Goal: Task Accomplishment & Management: Use online tool/utility

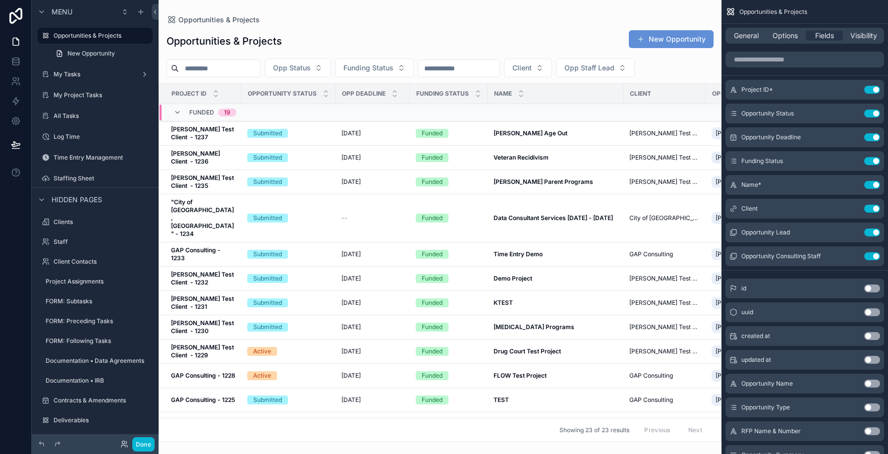
click at [314, 135] on div "scrollable content" at bounding box center [440, 227] width 563 height 454
click at [305, 242] on td "Submitted" at bounding box center [288, 254] width 94 height 24
click at [305, 250] on div "Submitted" at bounding box center [288, 254] width 82 height 9
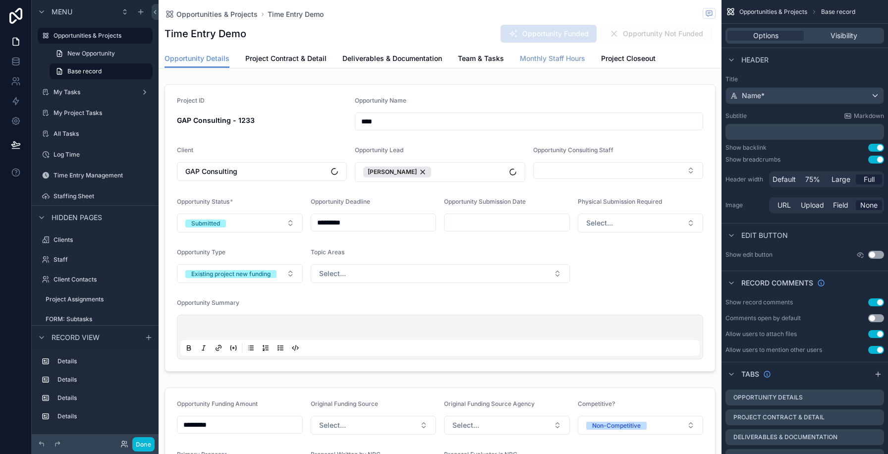
click at [539, 60] on span "Monthly Staff Hours" at bounding box center [552, 59] width 65 height 10
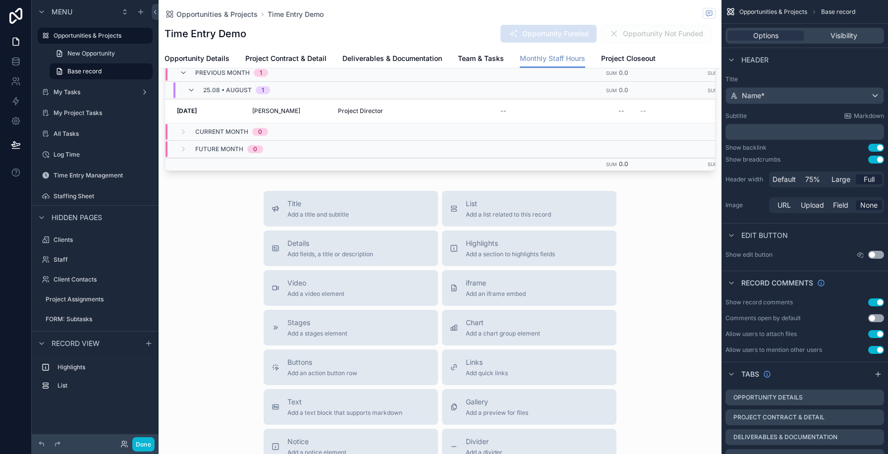
scroll to position [36, 0]
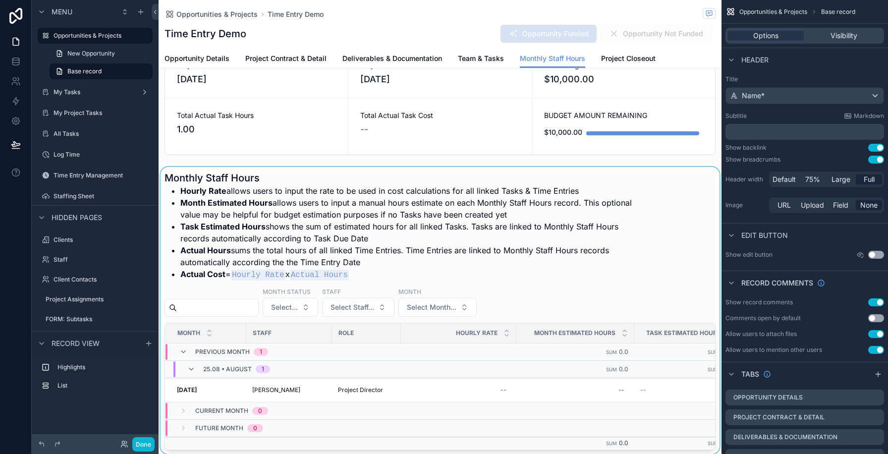
click at [500, 343] on td "scrollable content" at bounding box center [458, 351] width 115 height 17
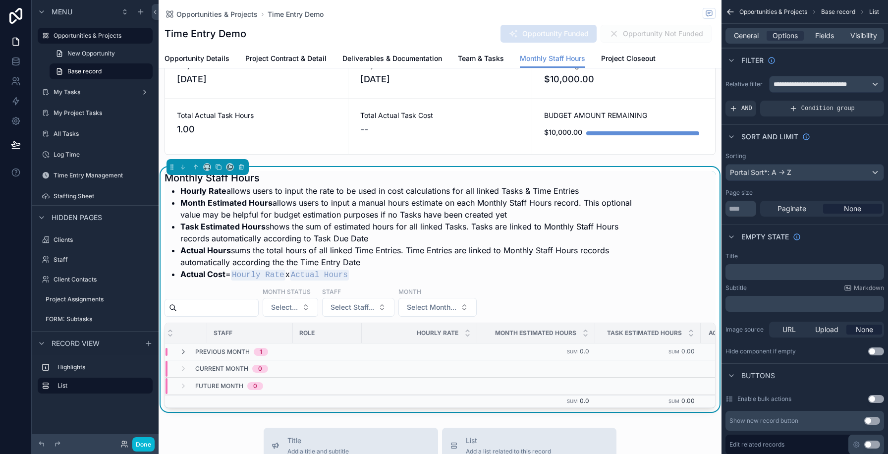
scroll to position [0, 0]
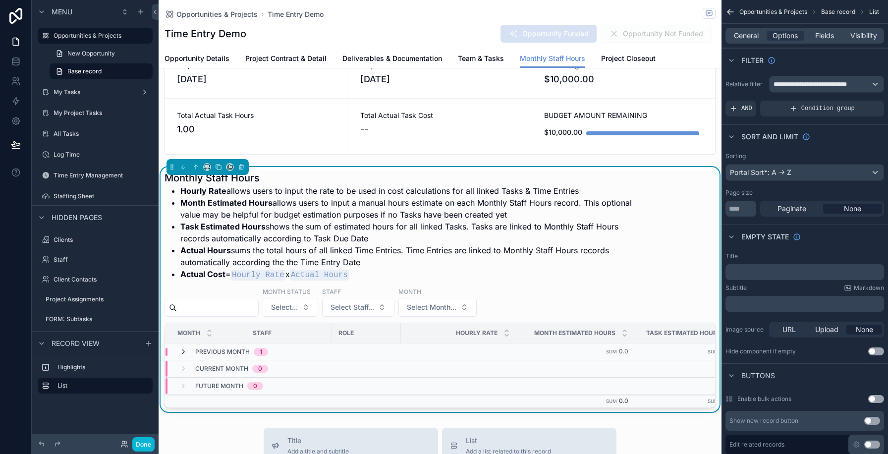
click at [179, 353] on icon "scrollable content" at bounding box center [183, 352] width 8 height 8
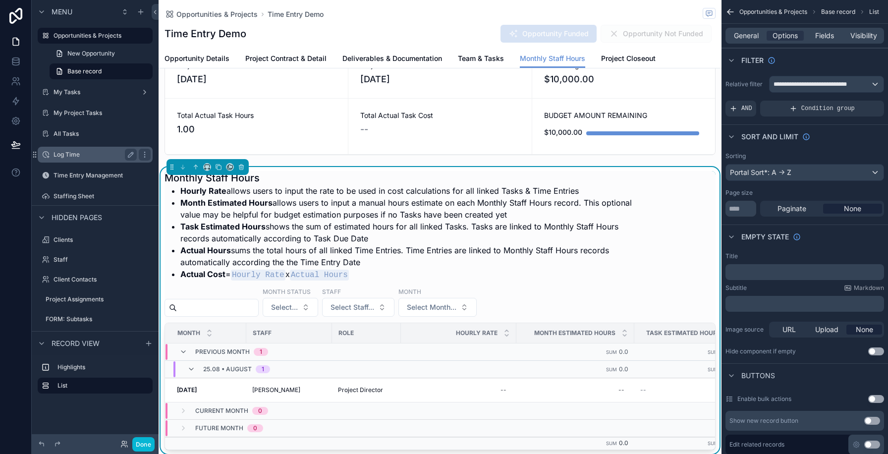
click at [68, 149] on div "Log Time" at bounding box center [95, 155] width 83 height 12
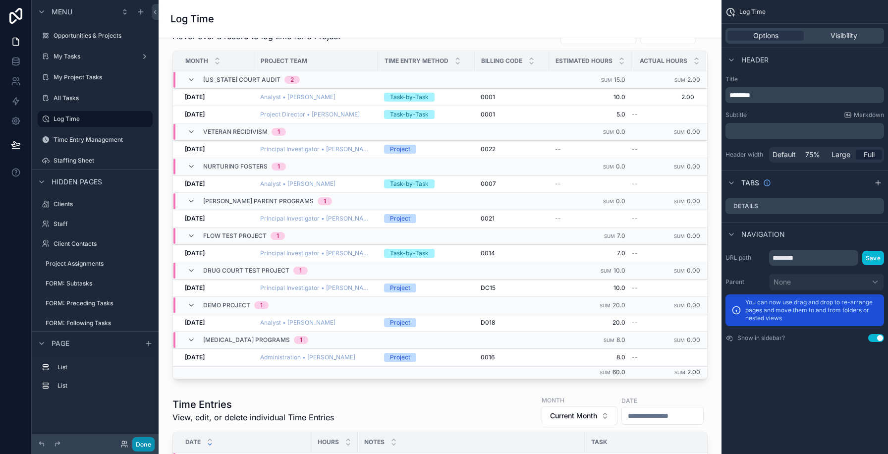
click at [142, 444] on button "Done" at bounding box center [143, 444] width 22 height 14
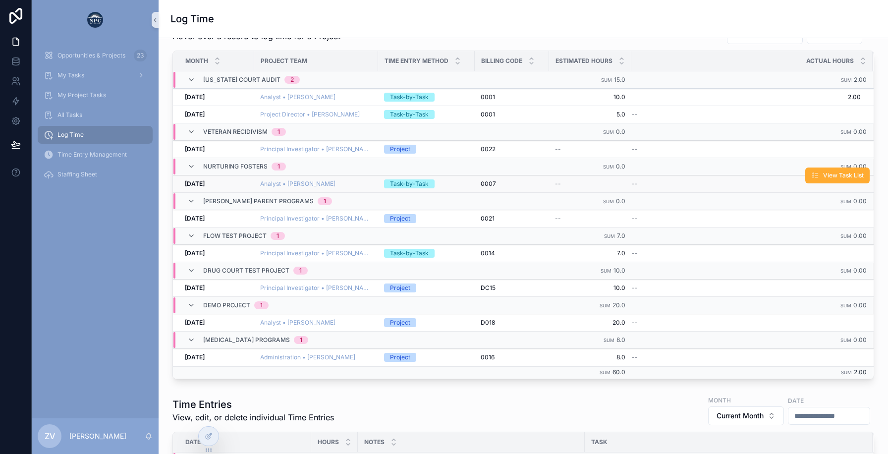
click at [448, 184] on div "Task-by-Task" at bounding box center [426, 183] width 85 height 9
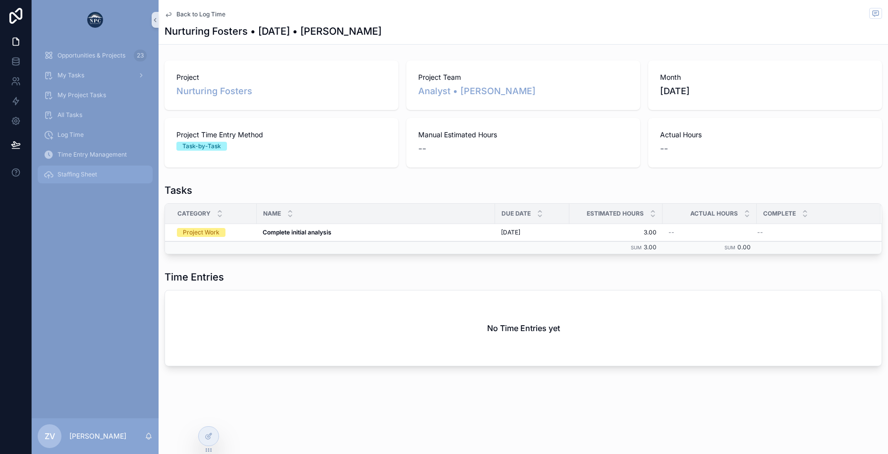
click at [76, 168] on div "Staffing Sheet" at bounding box center [95, 175] width 103 height 16
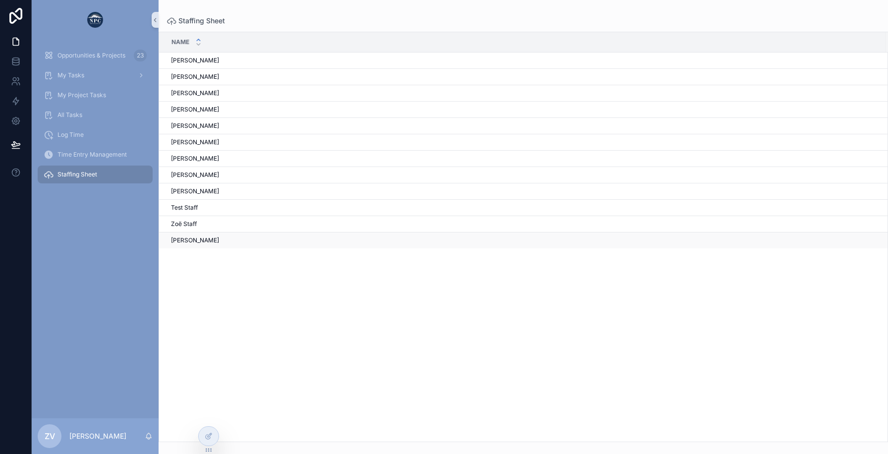
click at [203, 238] on div "[PERSON_NAME]" at bounding box center [523, 240] width 704 height 8
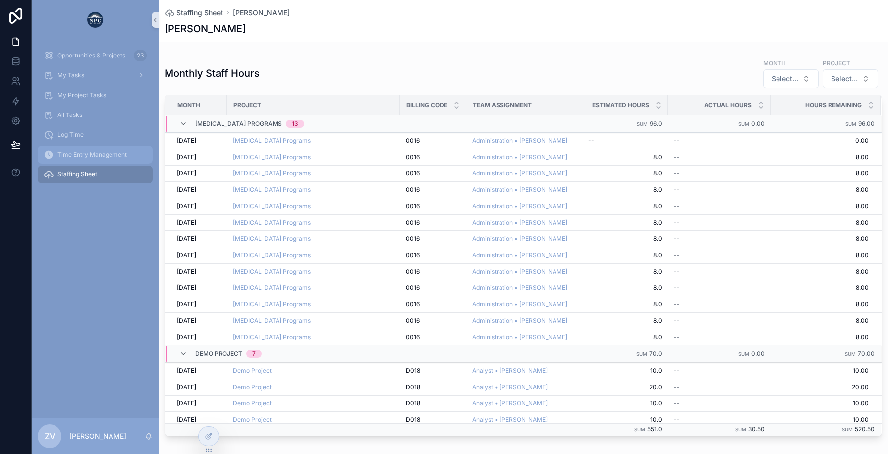
click at [50, 157] on icon "scrollable content" at bounding box center [49, 155] width 10 height 10
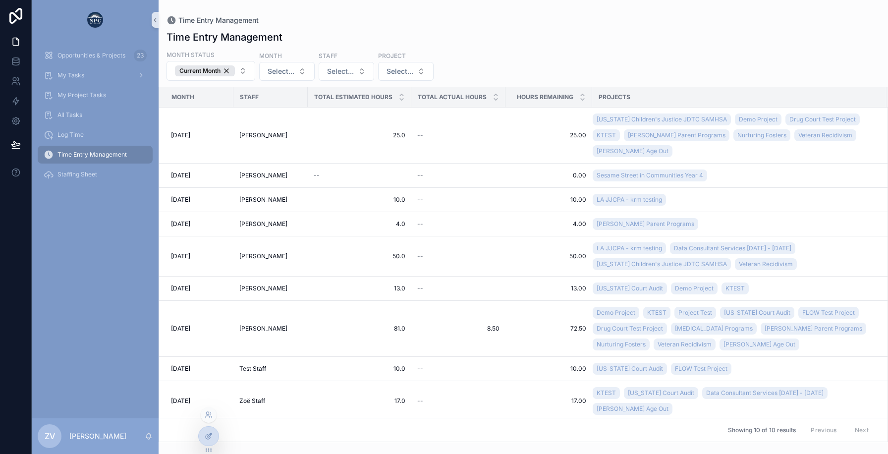
click at [207, 442] on div at bounding box center [209, 436] width 20 height 19
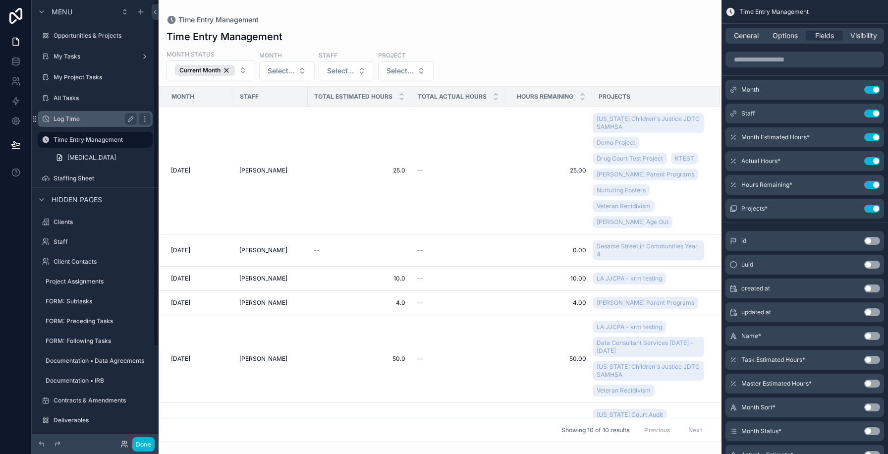
click at [76, 116] on label "Log Time" at bounding box center [93, 119] width 79 height 8
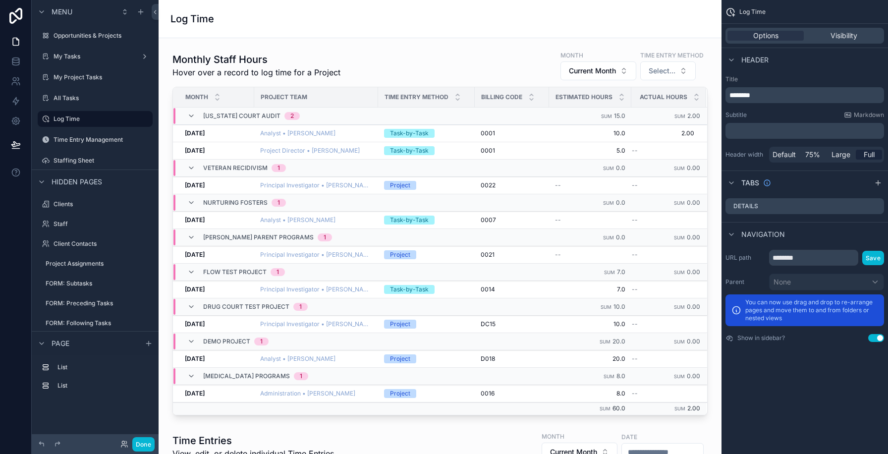
click at [842, 39] on span "Visibility" at bounding box center [844, 36] width 27 height 10
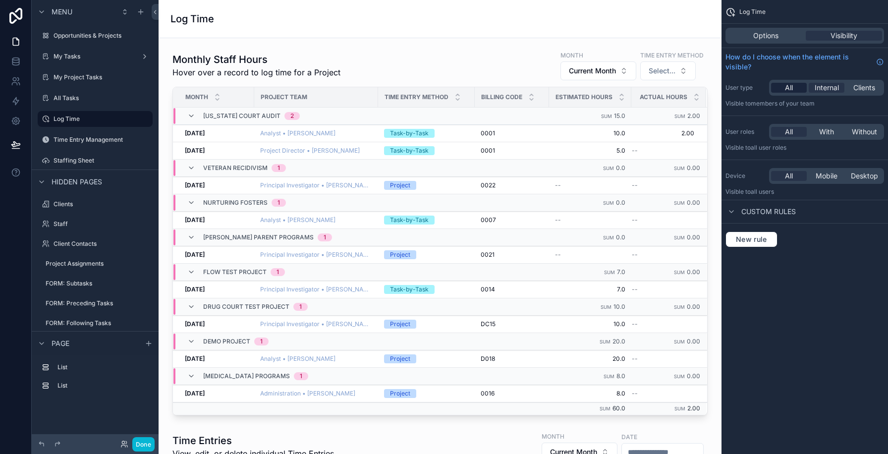
click at [781, 89] on div "All" at bounding box center [789, 88] width 36 height 10
click at [77, 139] on label "Time Entry Management" at bounding box center [93, 140] width 79 height 8
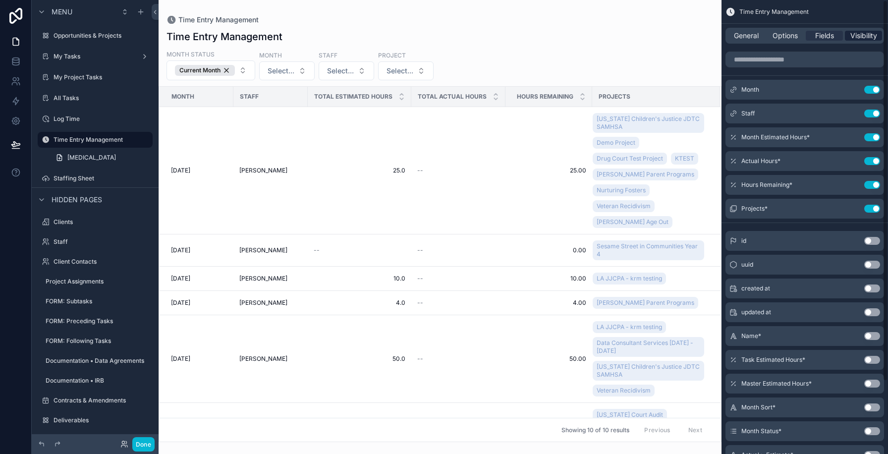
click at [871, 38] on span "Visibility" at bounding box center [863, 36] width 27 height 10
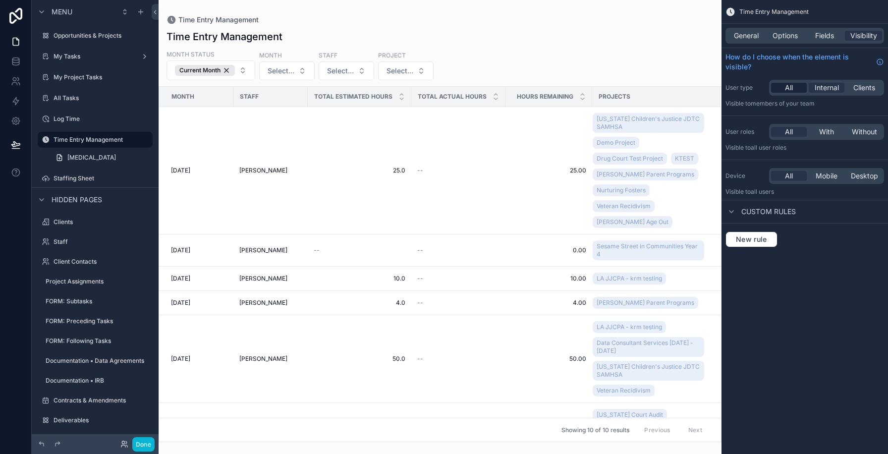
click at [779, 89] on div "All" at bounding box center [789, 88] width 36 height 10
click at [90, 175] on label "Staffing Sheet" at bounding box center [93, 178] width 79 height 8
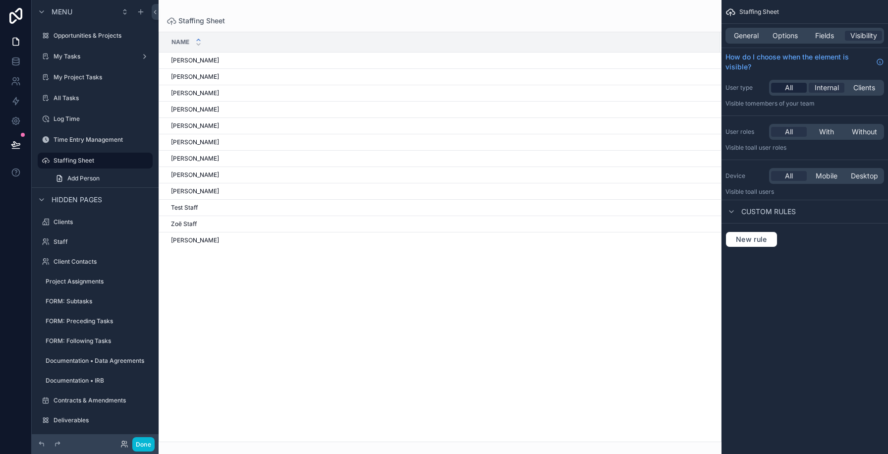
click at [792, 87] on span "All" at bounding box center [789, 88] width 8 height 10
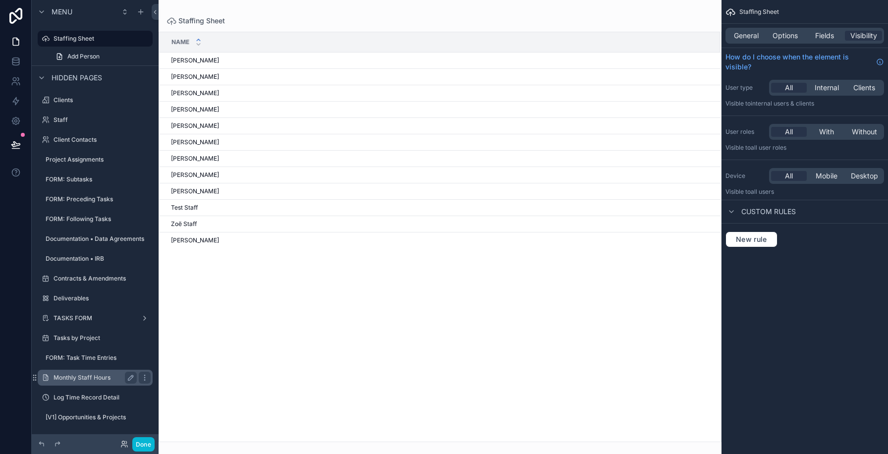
click at [83, 379] on label "Monthly Staff Hours" at bounding box center [93, 378] width 79 height 8
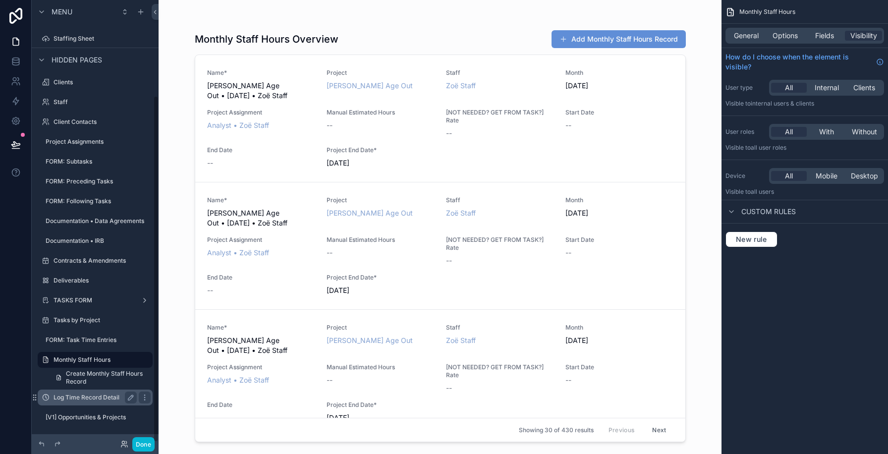
click at [93, 393] on label "Log Time Record Detail" at bounding box center [93, 397] width 79 height 8
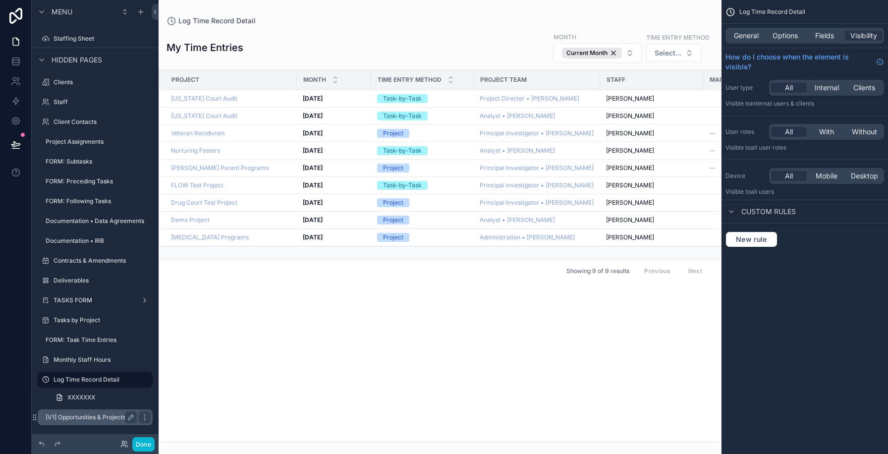
click at [87, 414] on label "[V1] Opportunities & Projects" at bounding box center [89, 417] width 87 height 8
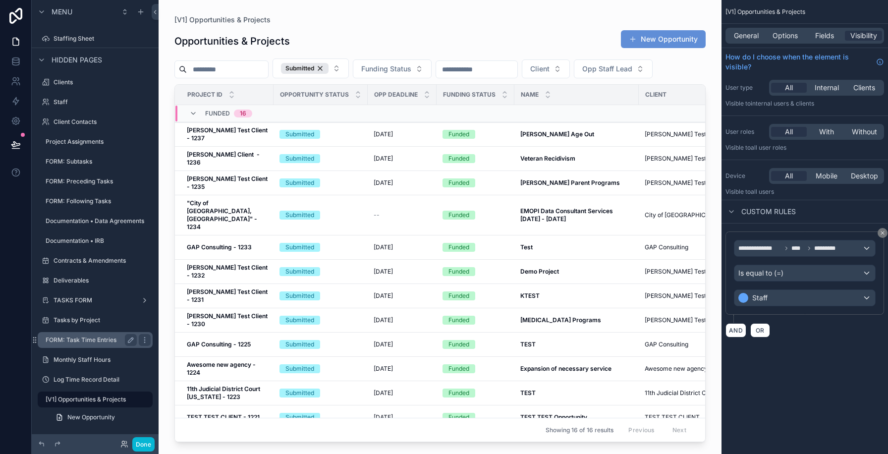
click at [86, 341] on label "FORM: Task Time Entries" at bounding box center [89, 340] width 87 height 8
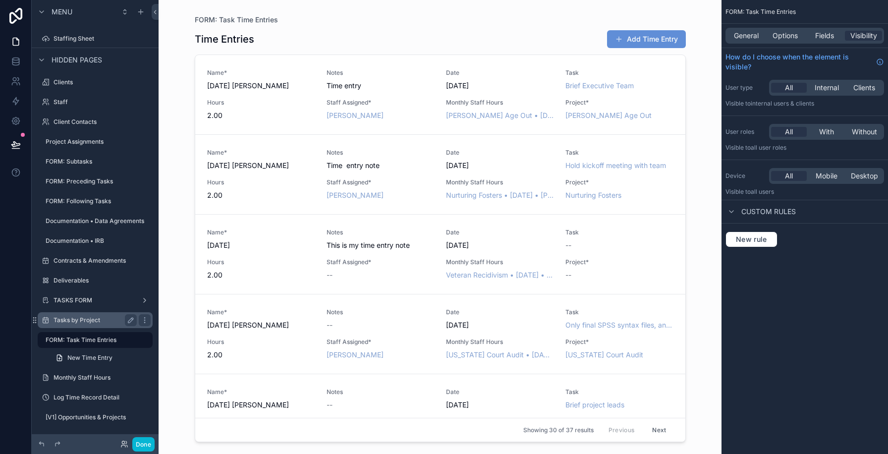
click at [86, 313] on div "Tasks by Project" at bounding box center [95, 320] width 111 height 16
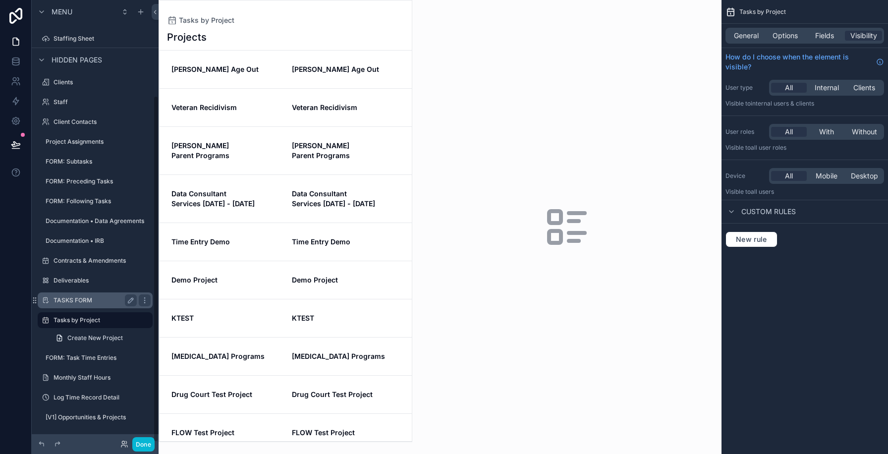
click at [74, 301] on label "TASKS FORM" at bounding box center [93, 300] width 79 height 8
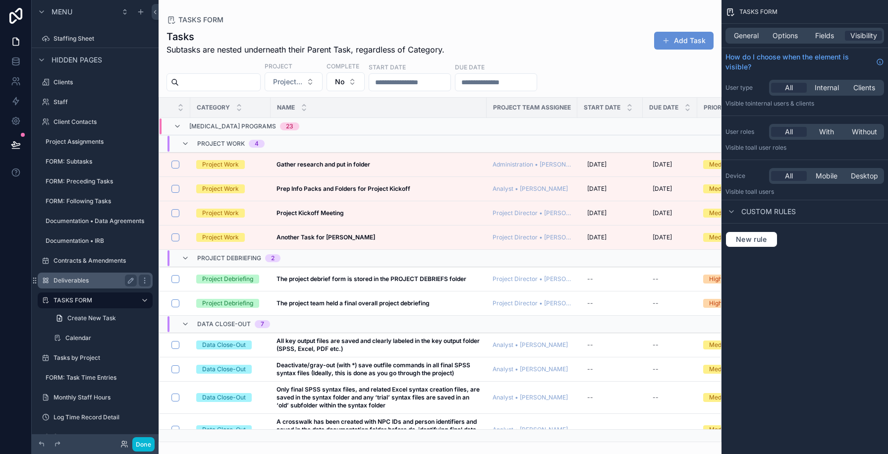
click at [80, 283] on label "Deliverables" at bounding box center [93, 281] width 79 height 8
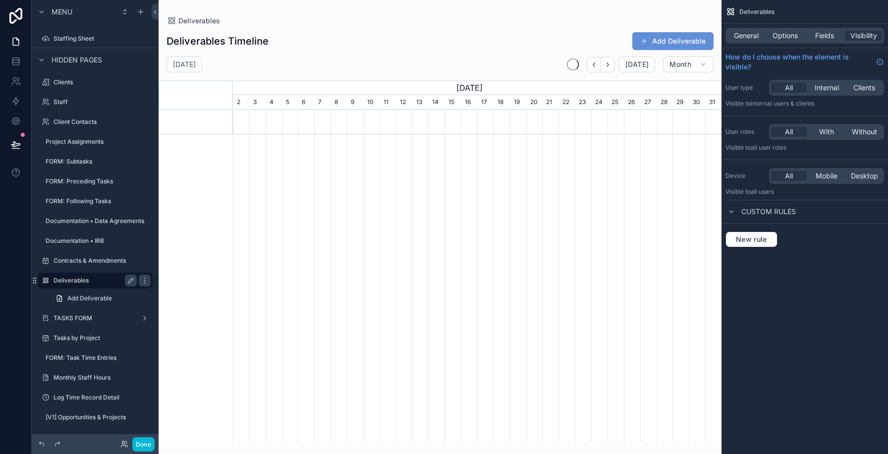
scroll to position [0, 489]
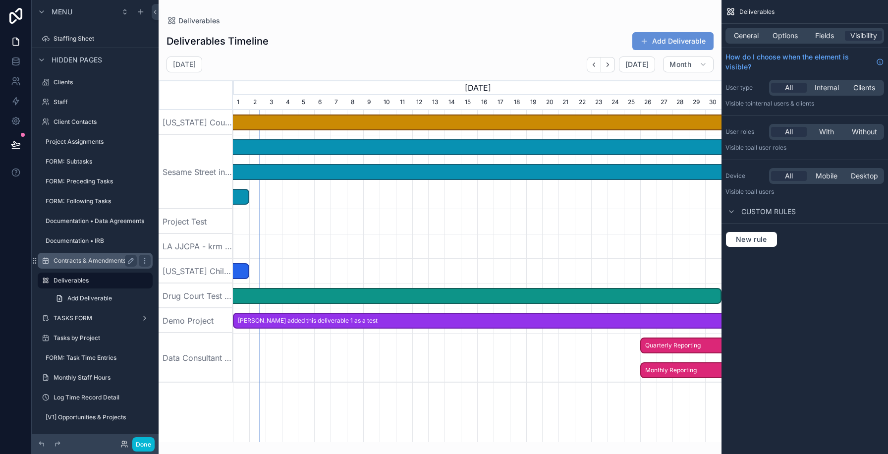
click at [82, 260] on label "Contracts & Amendments" at bounding box center [93, 261] width 79 height 8
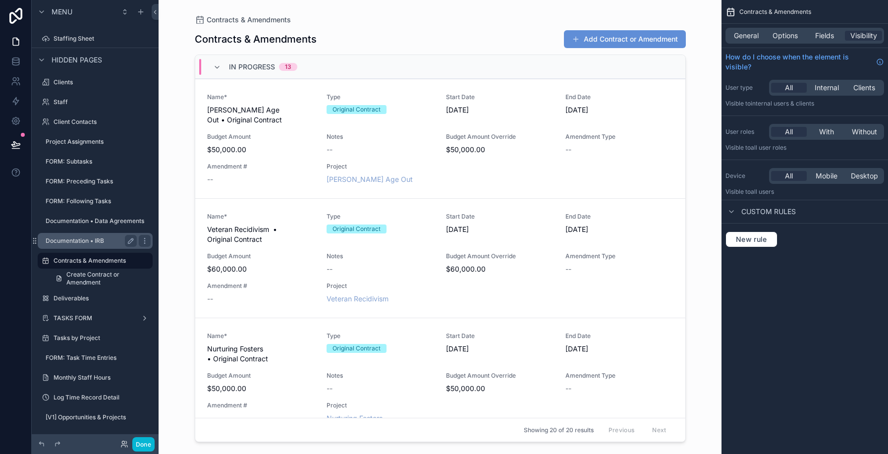
click at [78, 237] on label "Documentation • IRB" at bounding box center [89, 241] width 87 height 8
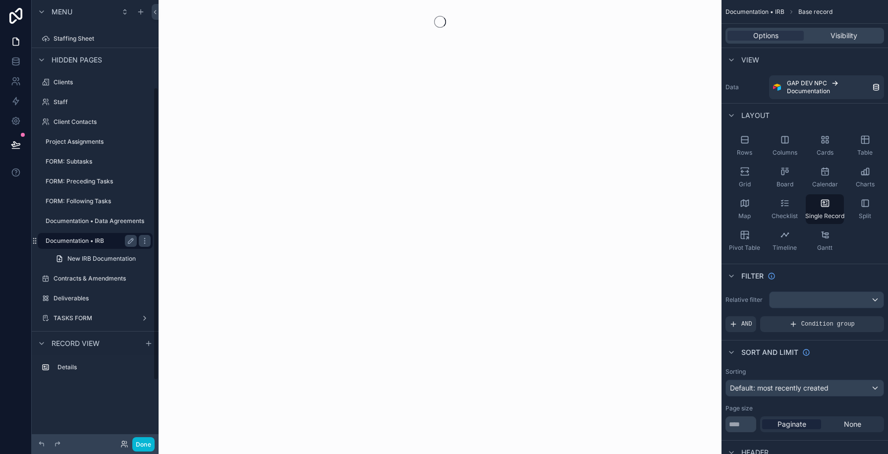
scroll to position [132, 0]
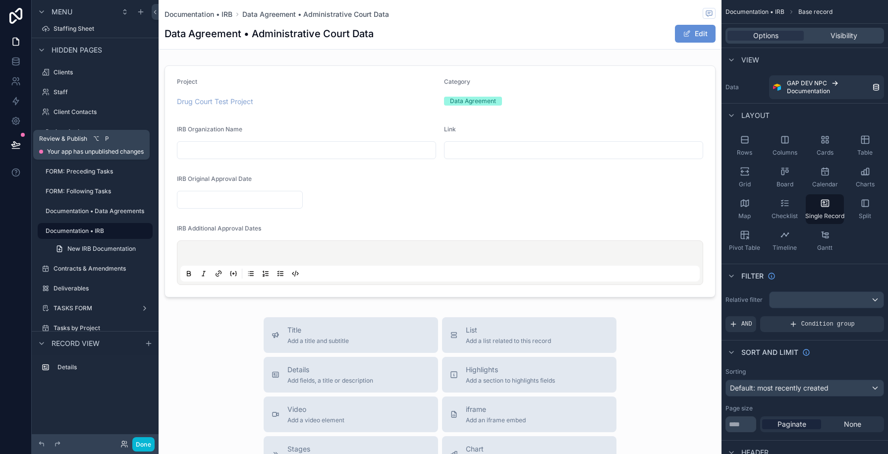
click at [19, 145] on icon at bounding box center [15, 144] width 8 height 5
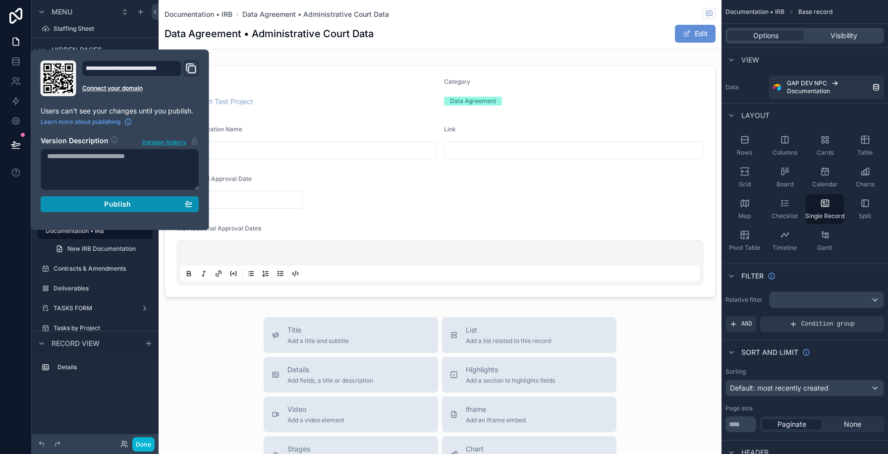
click at [103, 203] on div "Publish" at bounding box center [120, 204] width 146 height 9
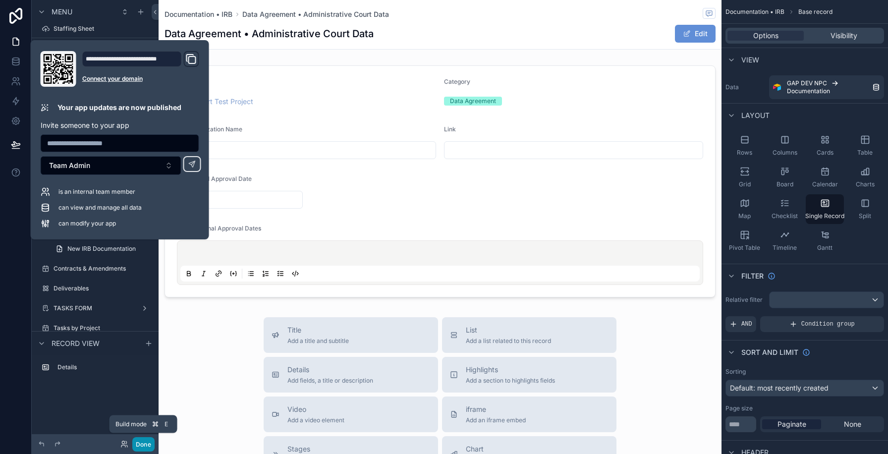
click at [146, 443] on button "Done" at bounding box center [143, 444] width 22 height 14
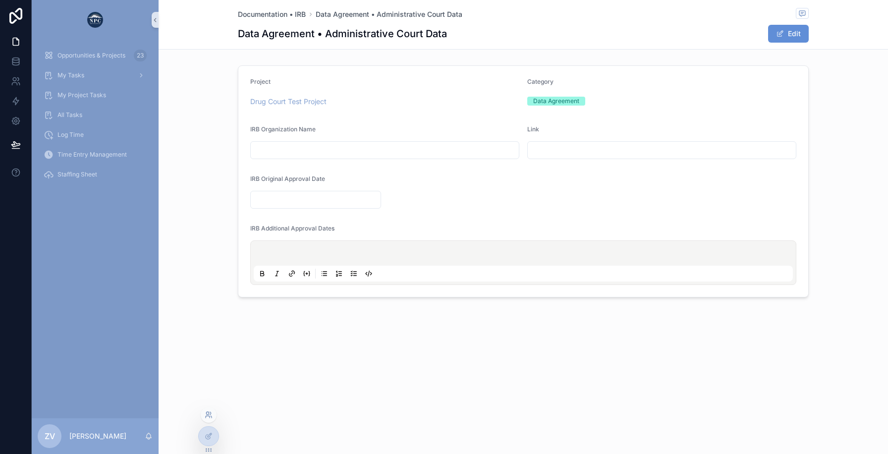
click at [210, 412] on icon at bounding box center [209, 415] width 8 height 8
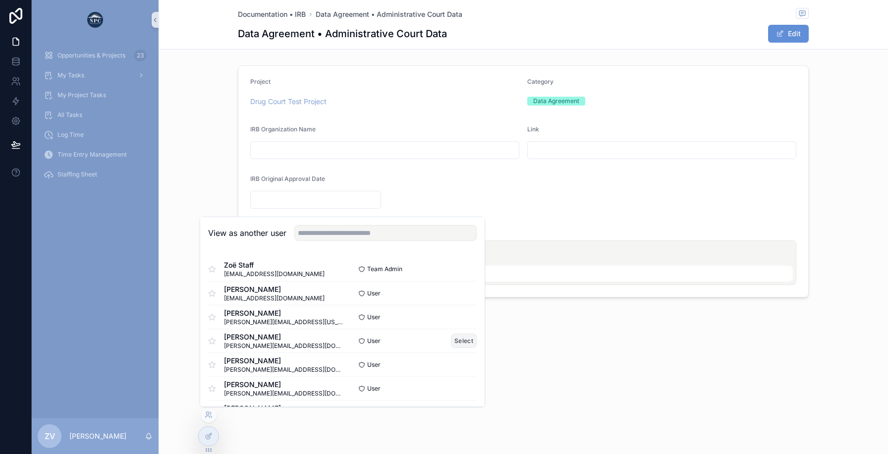
click at [465, 341] on button "Select" at bounding box center [464, 340] width 26 height 14
